Goal: Transaction & Acquisition: Register for event/course

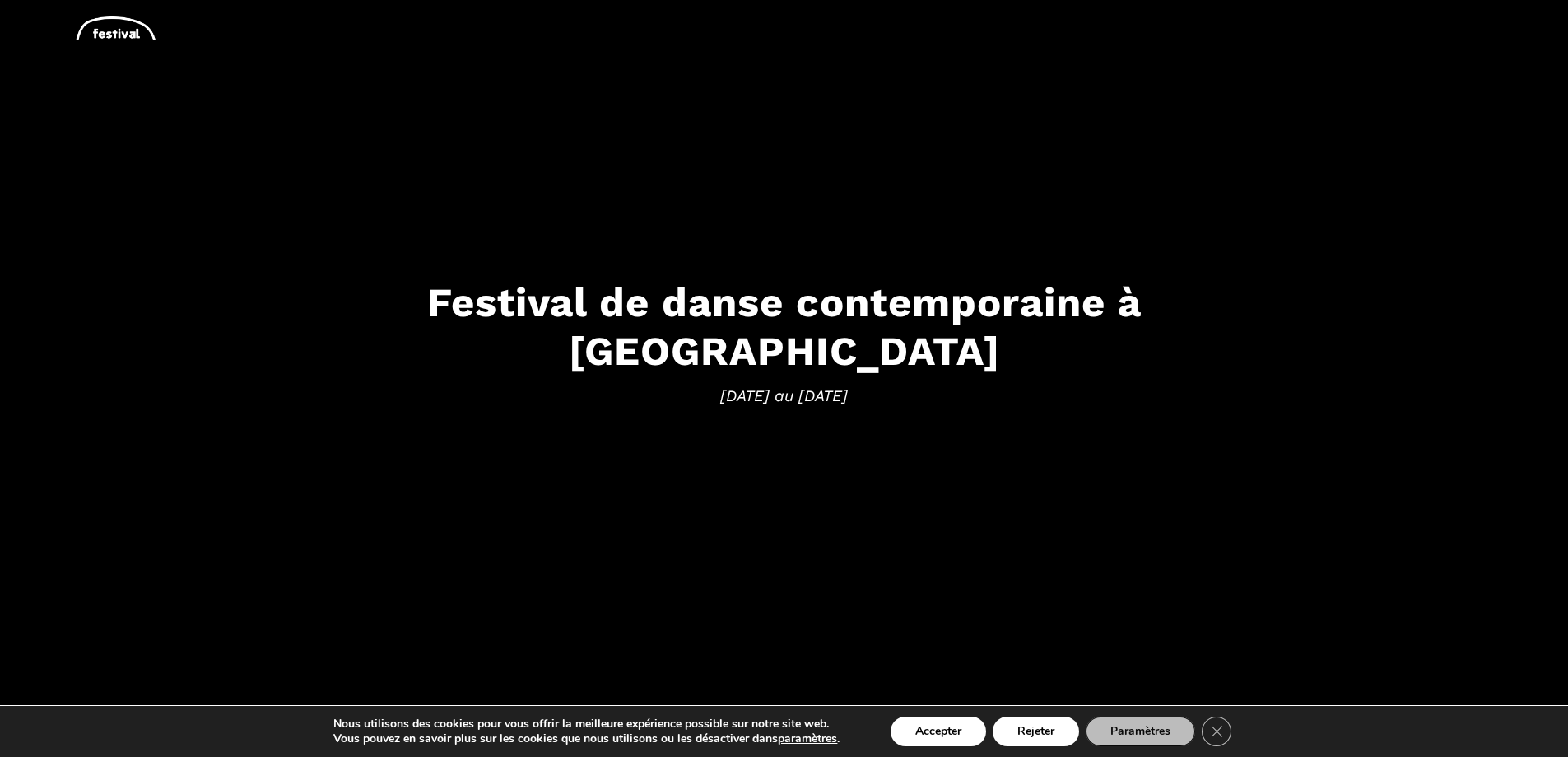
scroll to position [165, 0]
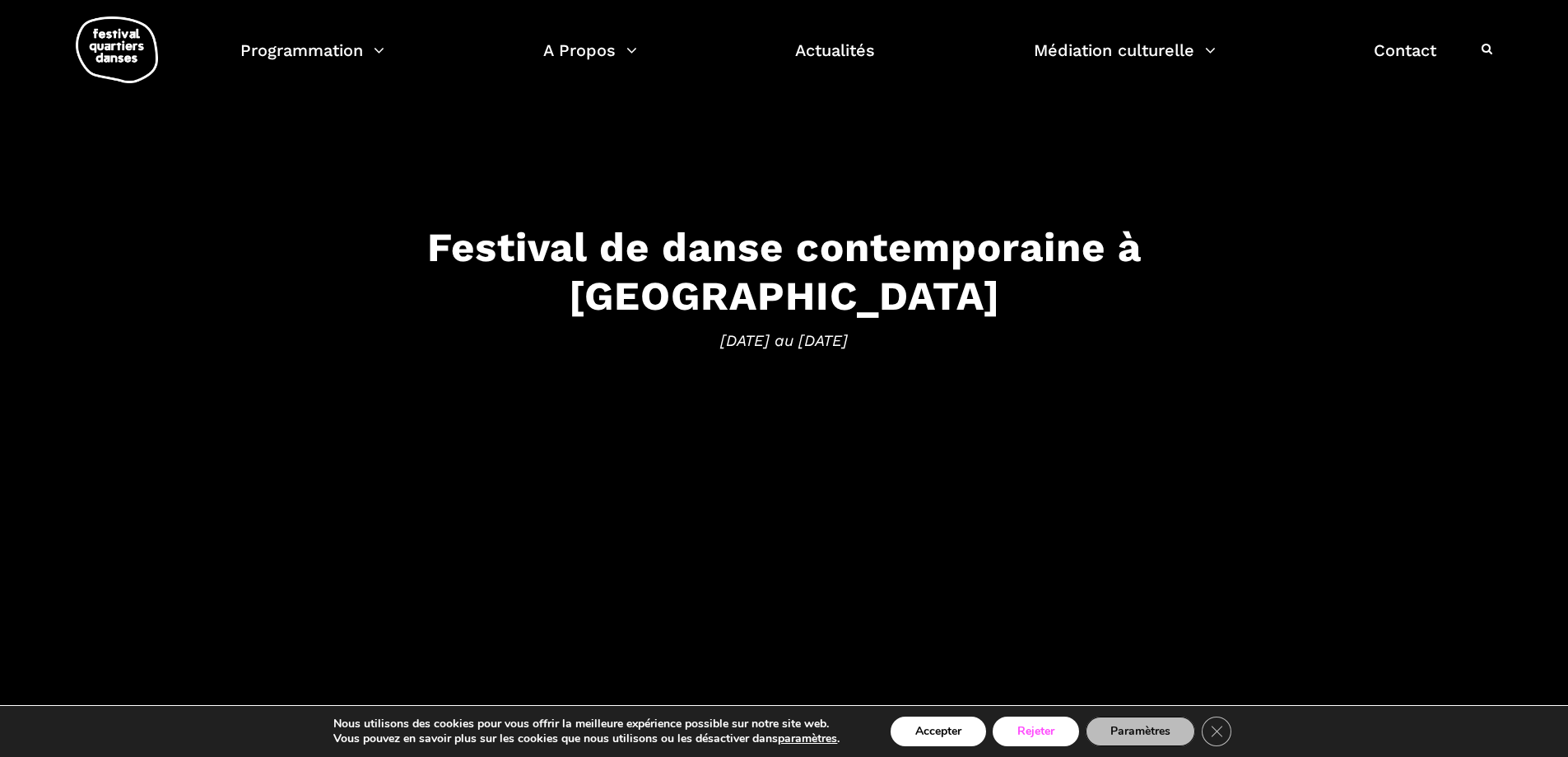
click at [1039, 740] on button "Rejeter" at bounding box center [1036, 731] width 87 height 30
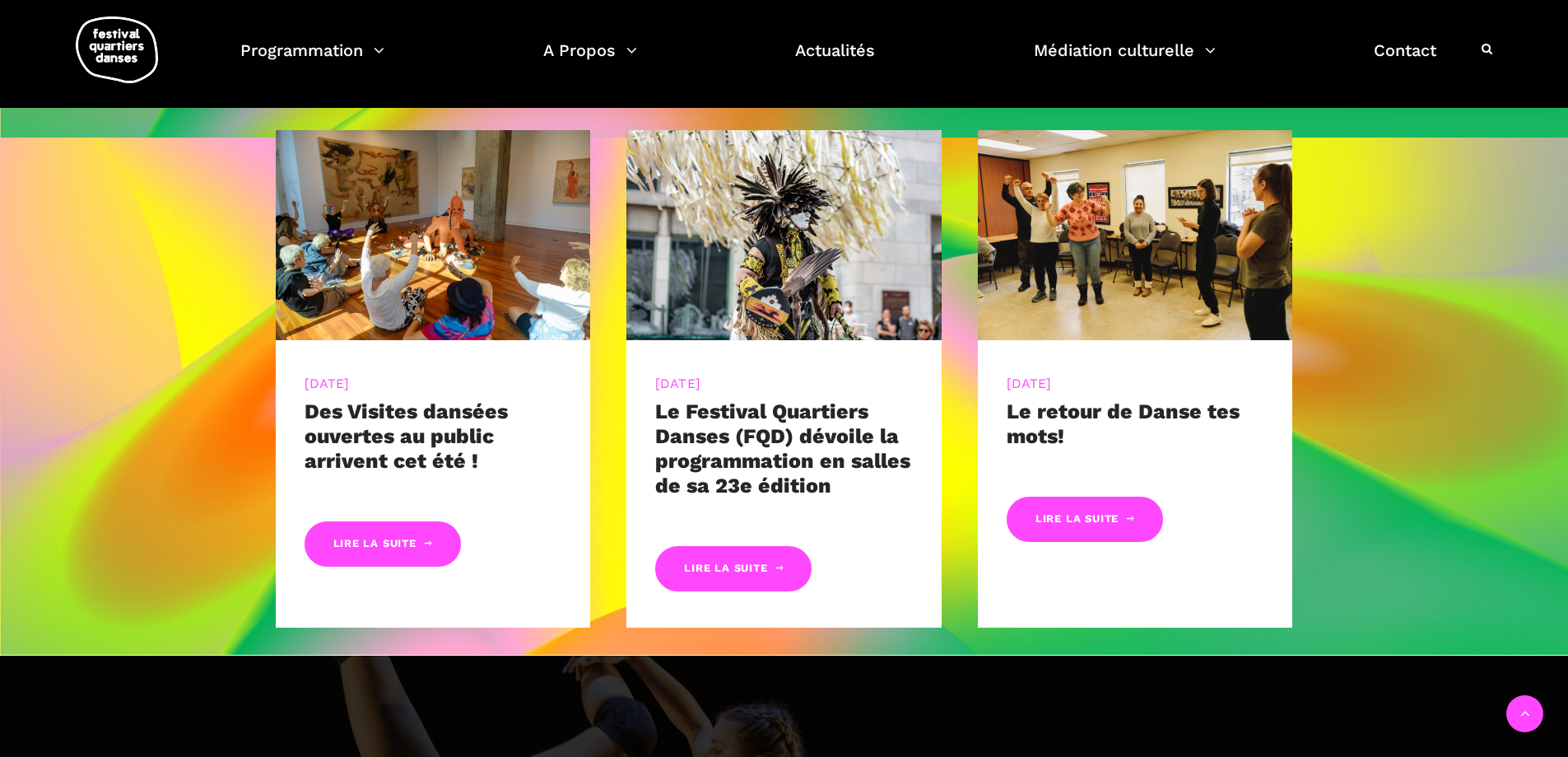
scroll to position [552, 0]
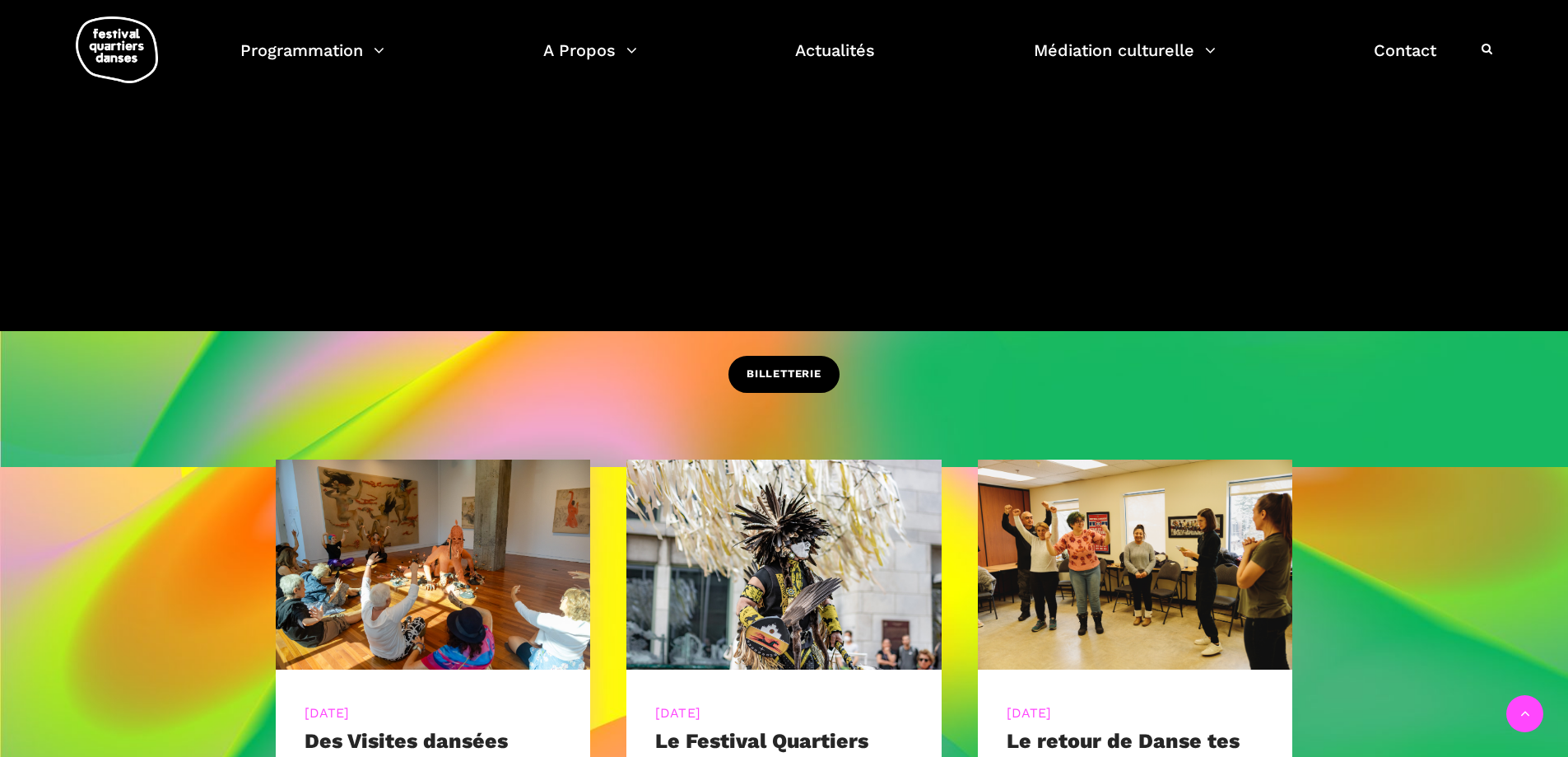
click at [786, 369] on span "BILLETTERIE" at bounding box center [784, 374] width 75 height 17
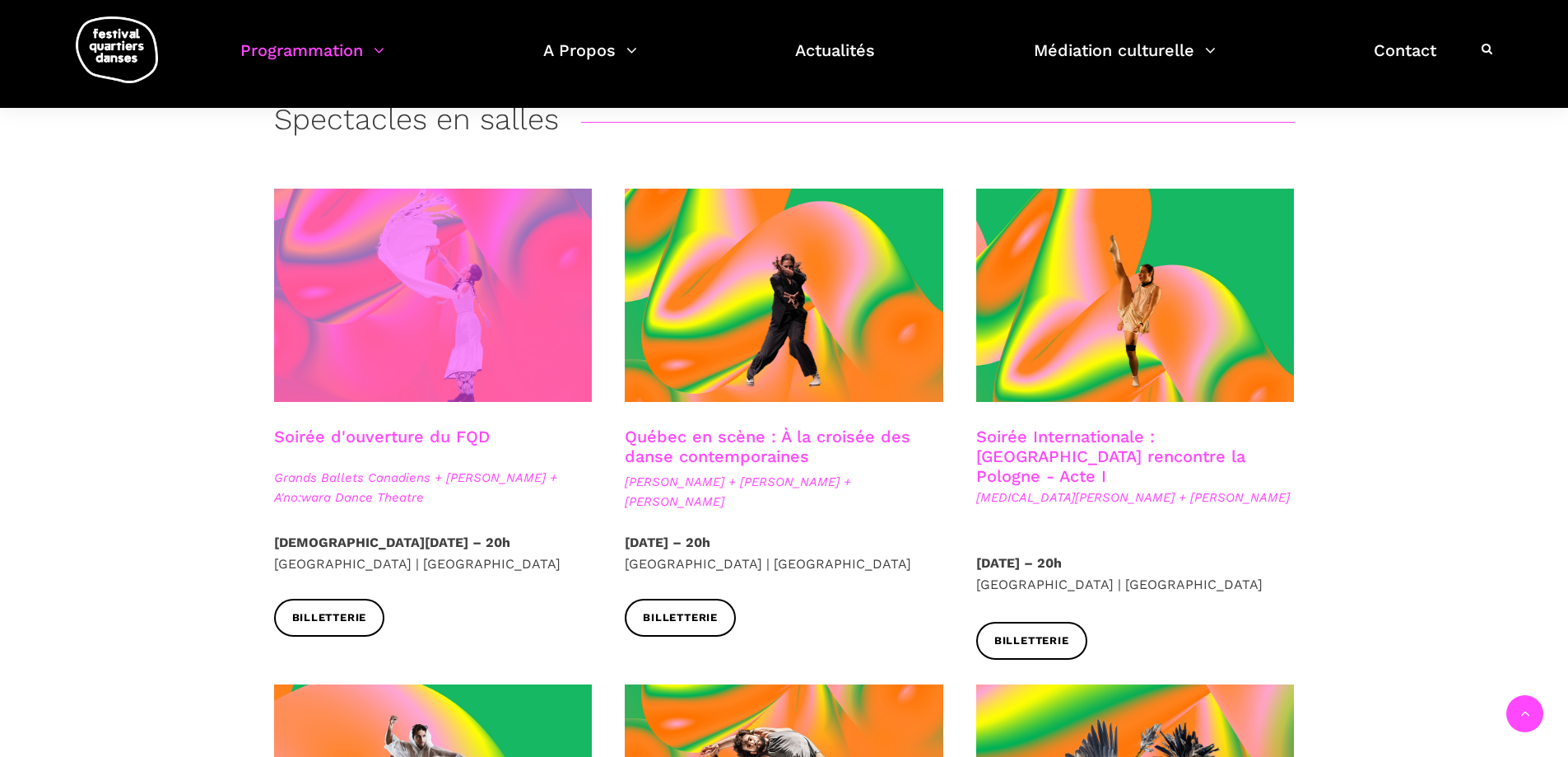
scroll to position [329, 0]
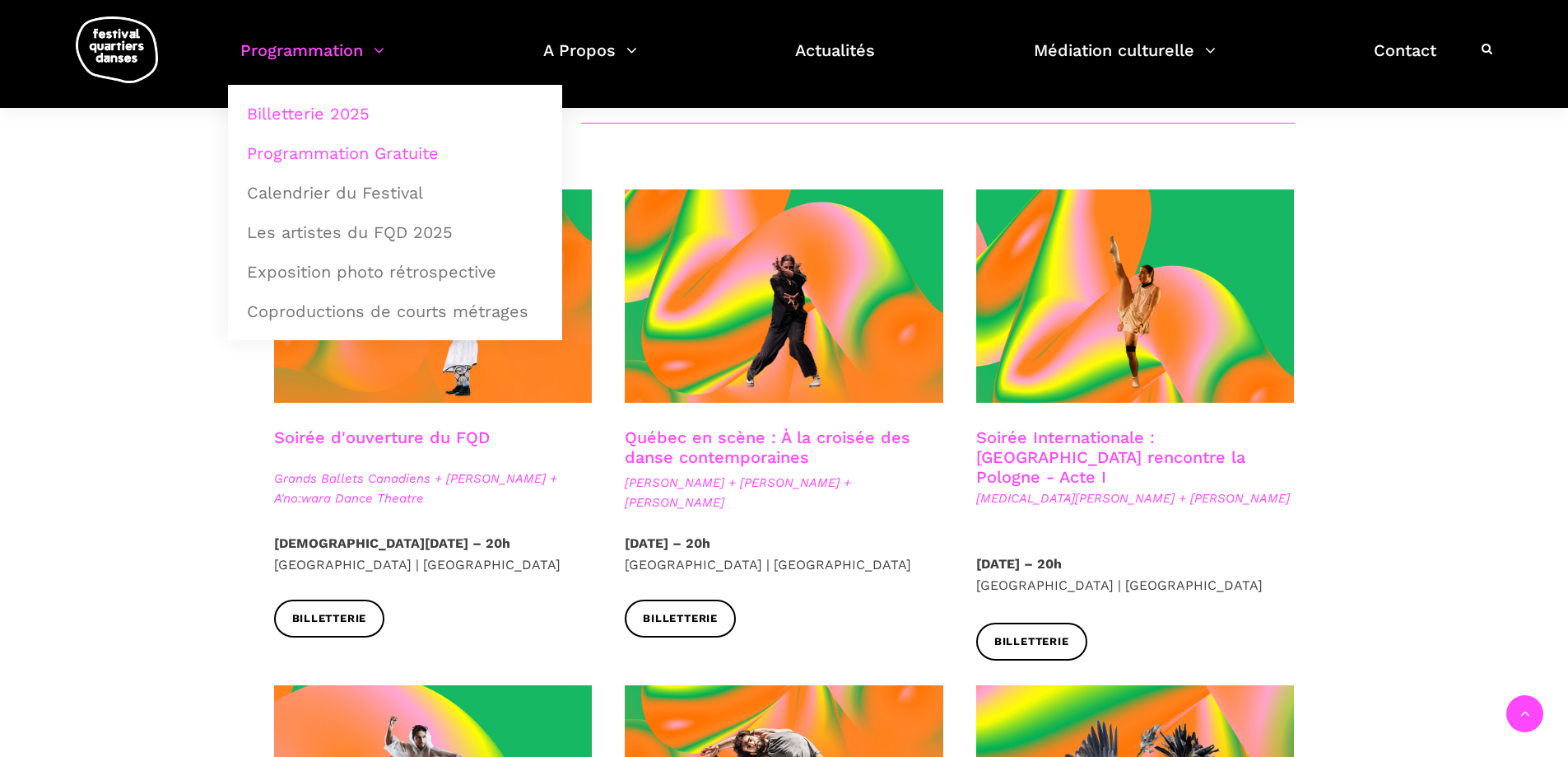
click at [327, 152] on link "Programmation Gratuite" at bounding box center [394, 153] width 316 height 38
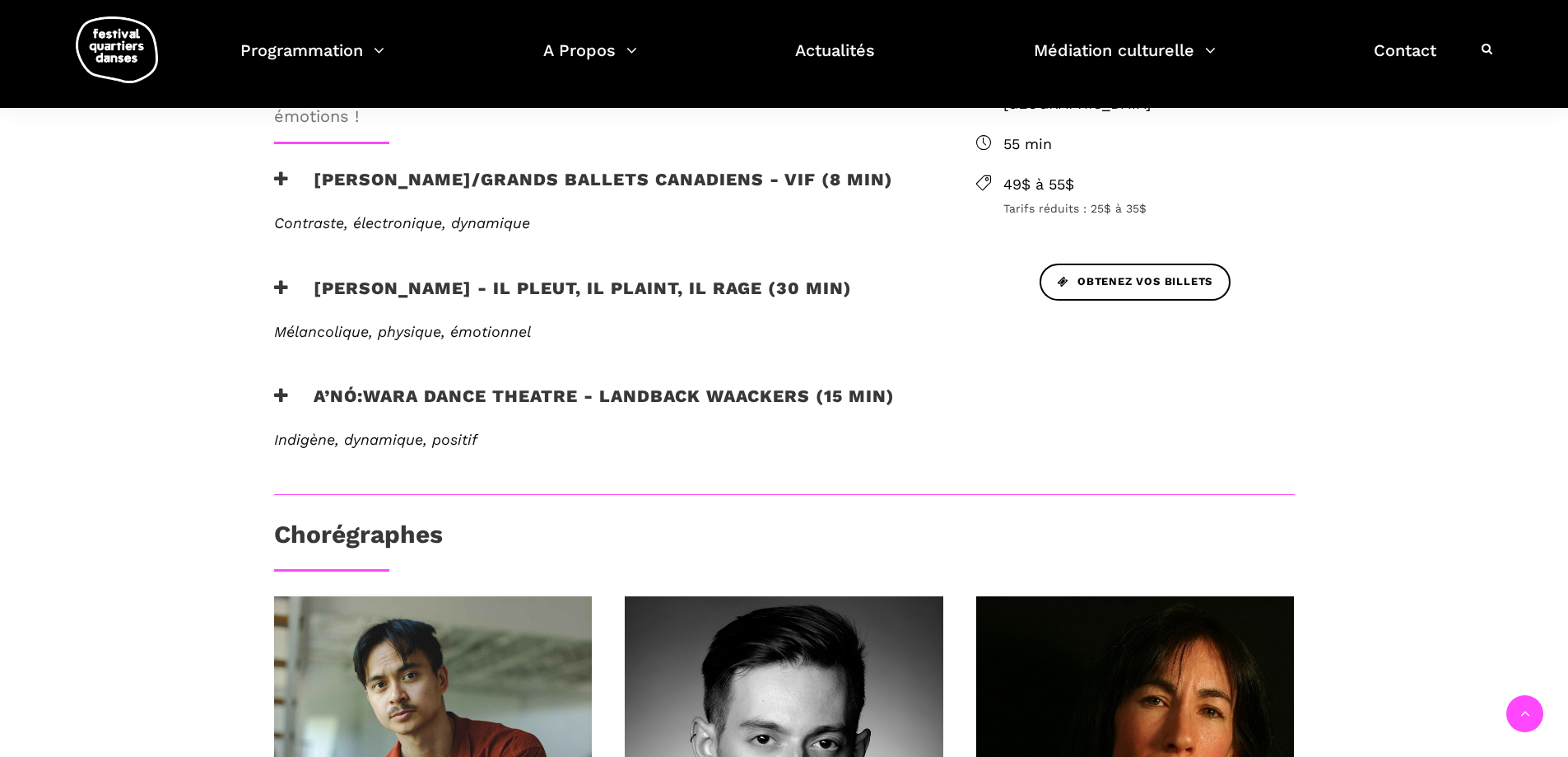
scroll to position [659, 0]
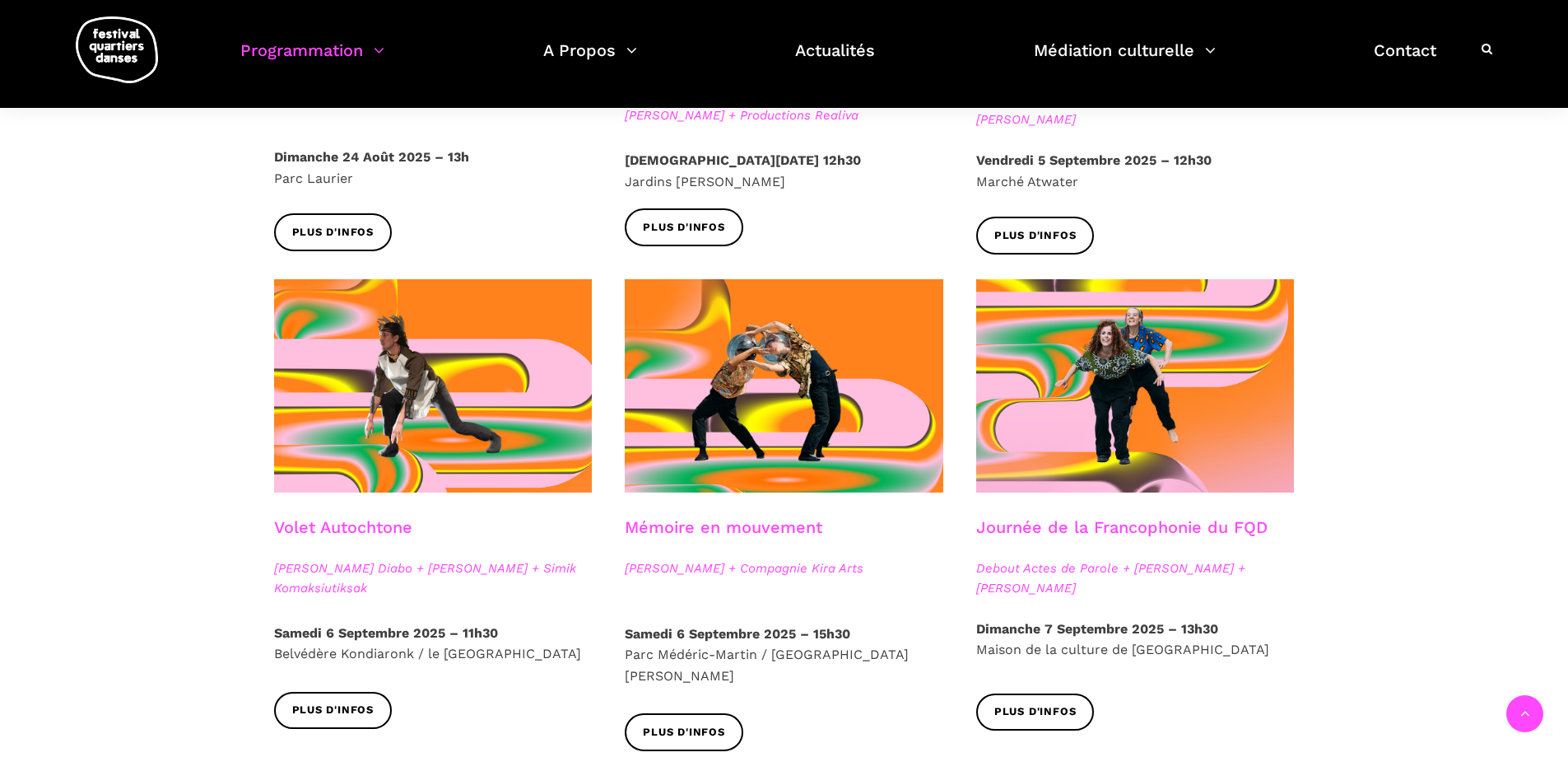
scroll to position [741, 0]
